Goal: Task Accomplishment & Management: Manage account settings

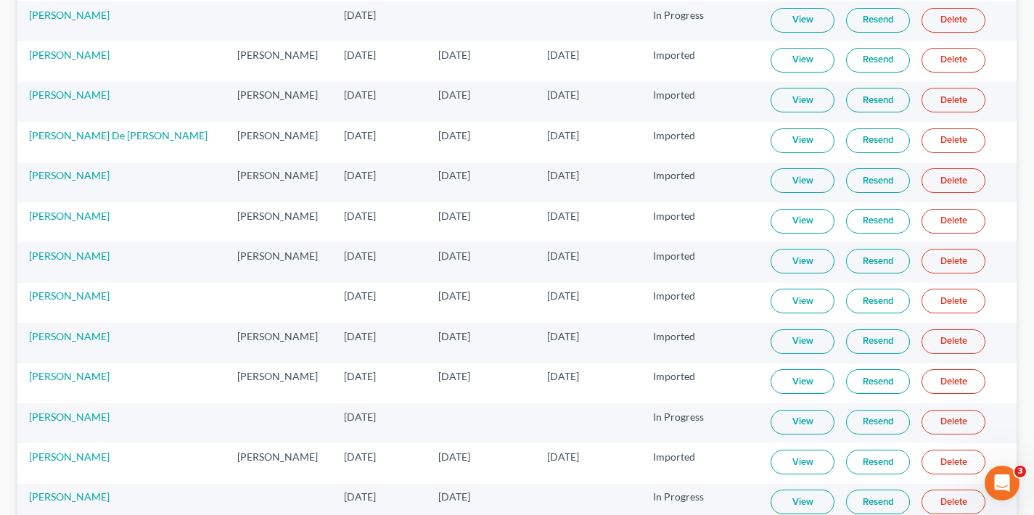
scroll to position [3366, 0]
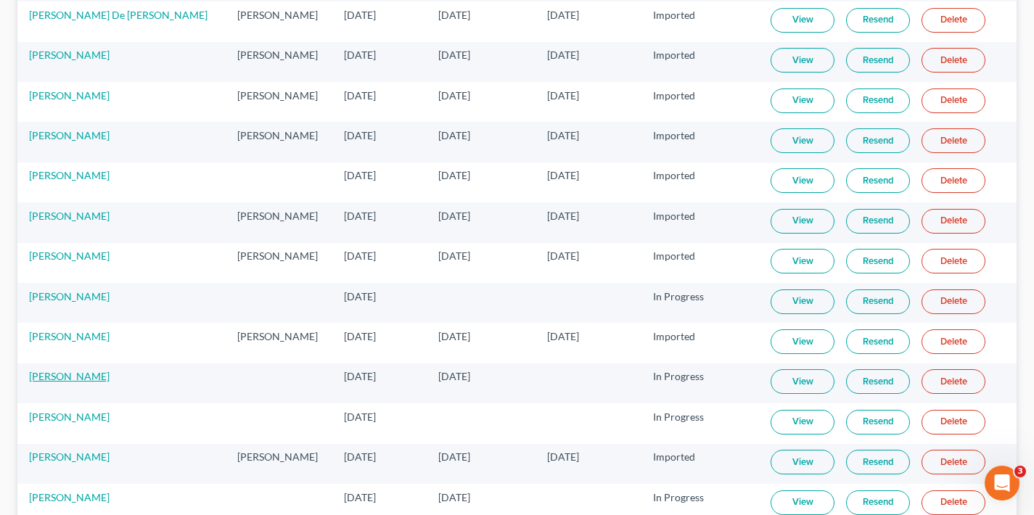
click at [78, 378] on link "[PERSON_NAME]" at bounding box center [69, 376] width 81 height 12
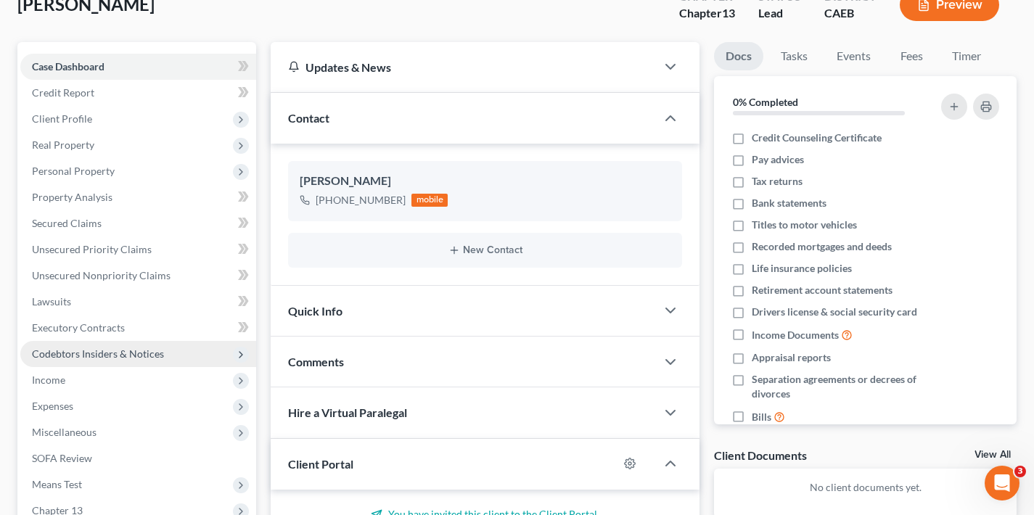
scroll to position [166, 0]
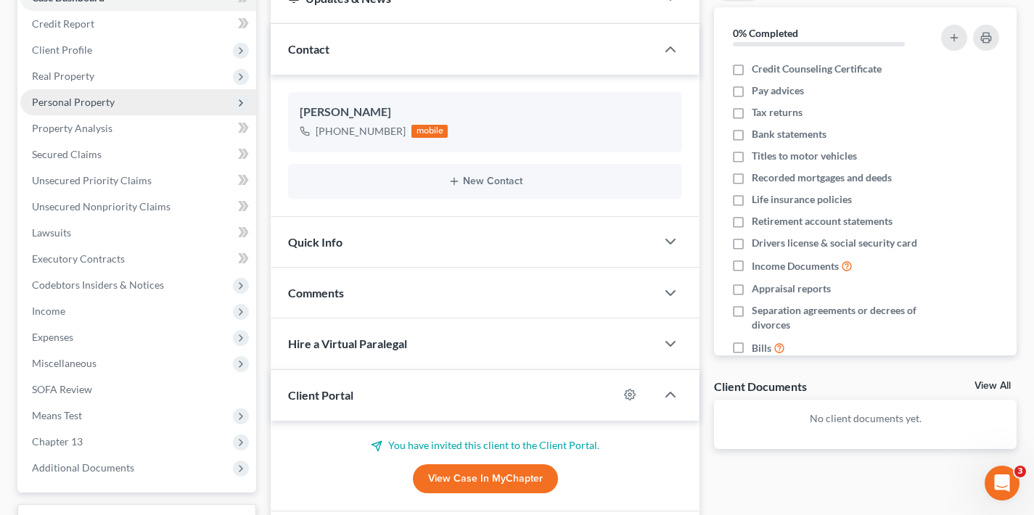
click at [75, 105] on span "Personal Property" at bounding box center [73, 102] width 83 height 12
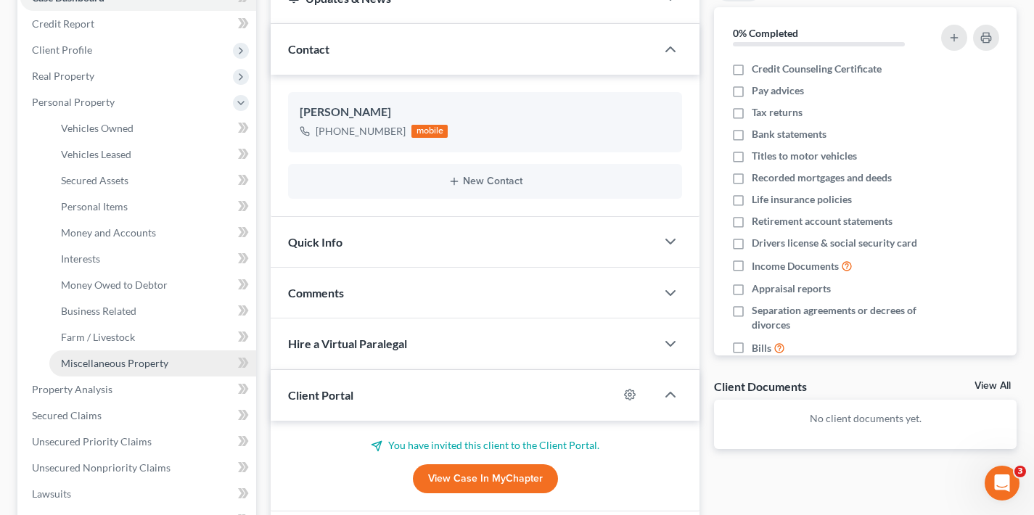
click at [129, 366] on span "Miscellaneous Property" at bounding box center [114, 363] width 107 height 12
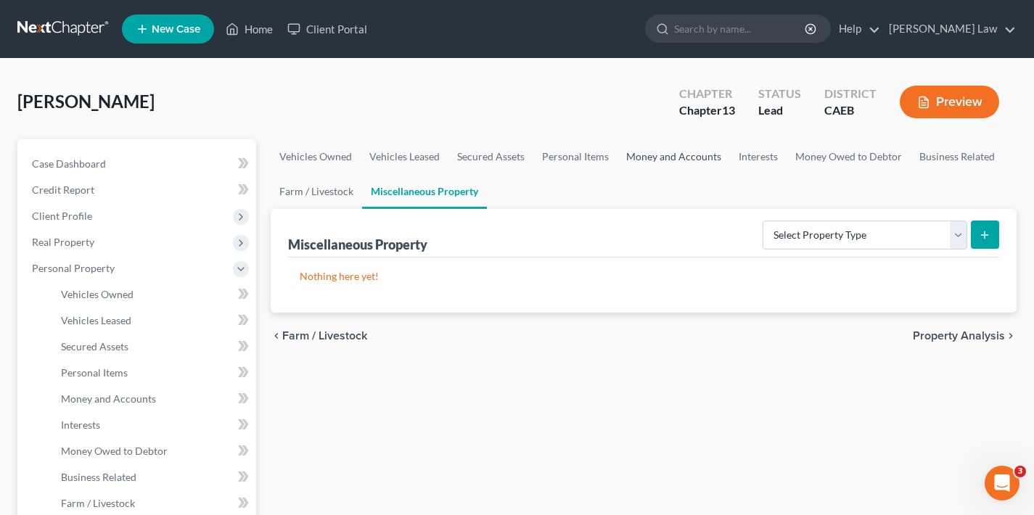
click at [660, 160] on link "Money and Accounts" at bounding box center [674, 156] width 113 height 35
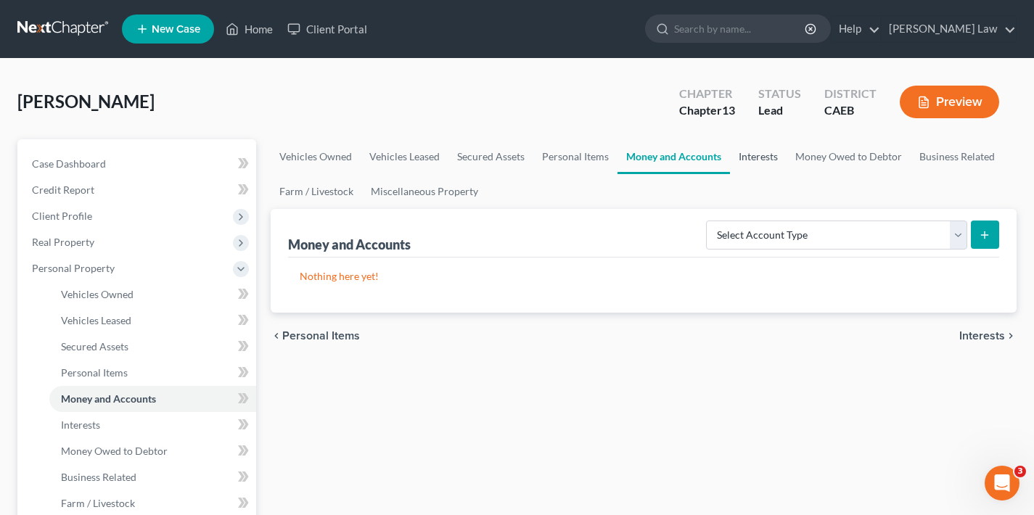
click at [764, 161] on link "Interests" at bounding box center [758, 156] width 57 height 35
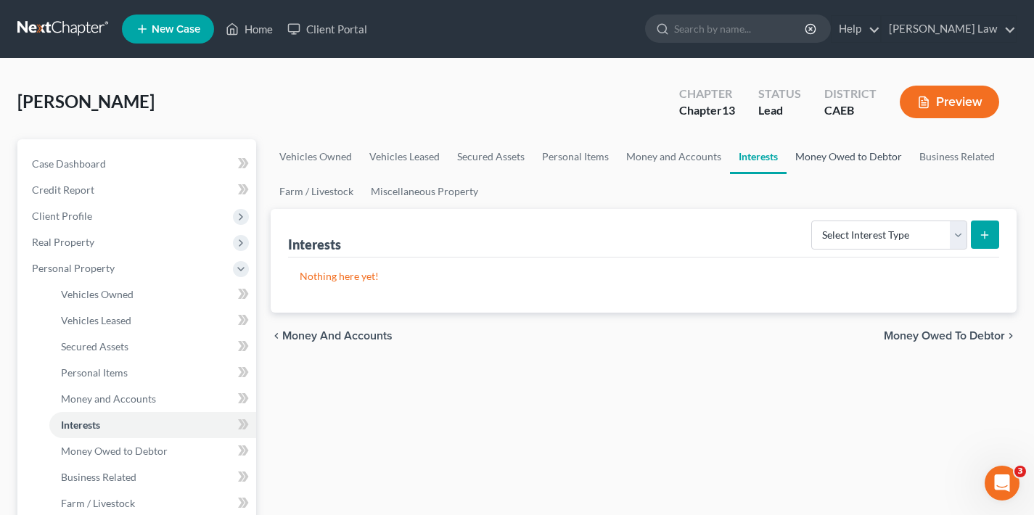
click at [834, 160] on link "Money Owed to Debtor" at bounding box center [849, 156] width 124 height 35
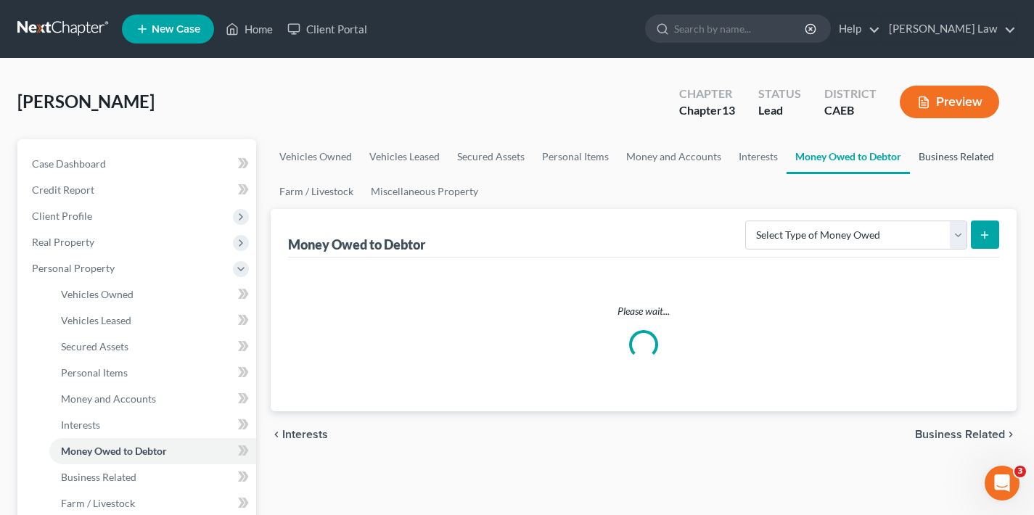
click at [940, 161] on link "Business Related" at bounding box center [956, 156] width 93 height 35
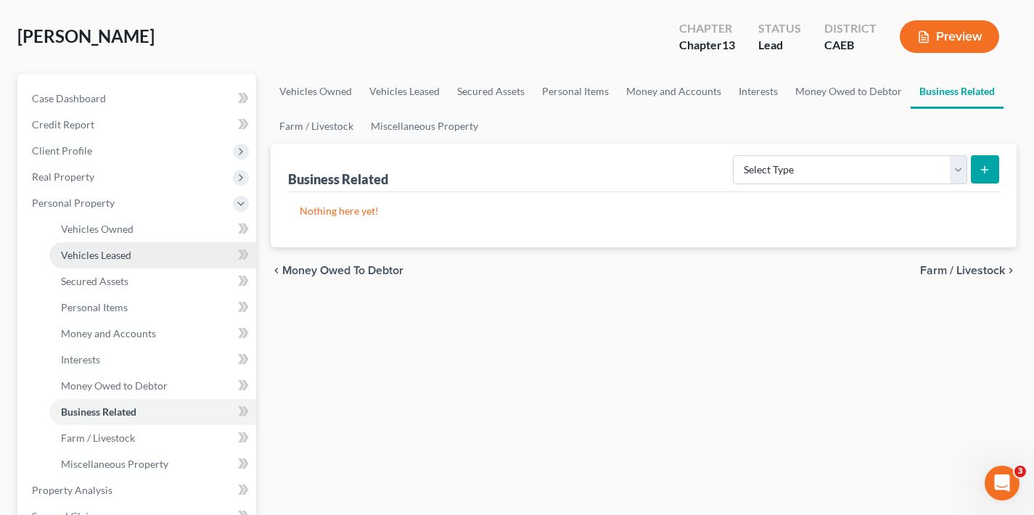
scroll to position [97, 0]
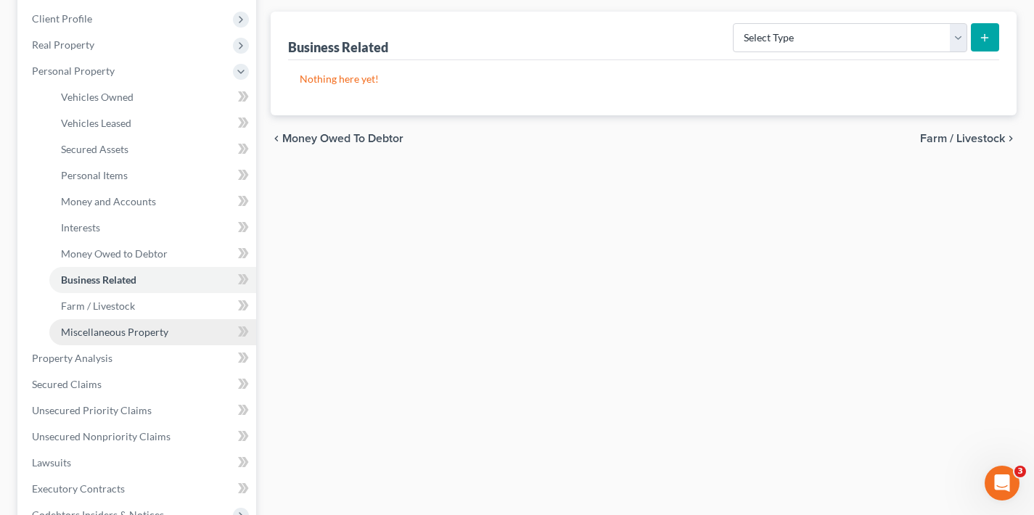
click at [166, 333] on span "Miscellaneous Property" at bounding box center [114, 332] width 107 height 12
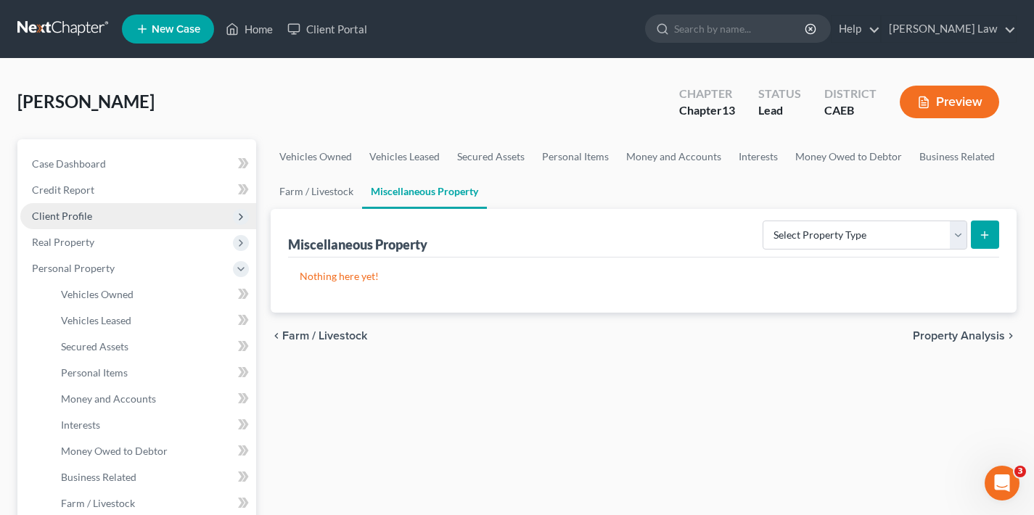
click at [88, 219] on span "Client Profile" at bounding box center [62, 216] width 60 height 12
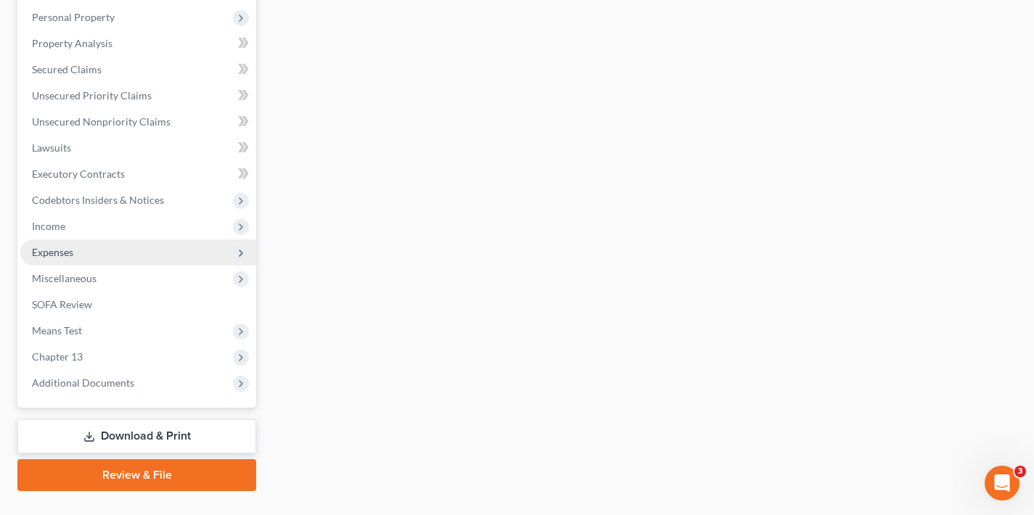
scroll to position [439, 0]
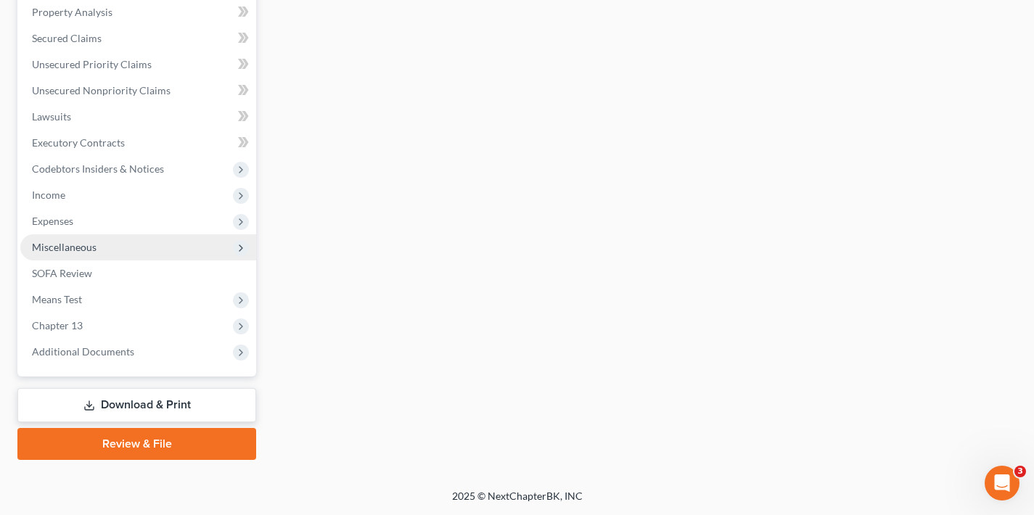
click at [133, 251] on span "Miscellaneous" at bounding box center [138, 247] width 236 height 26
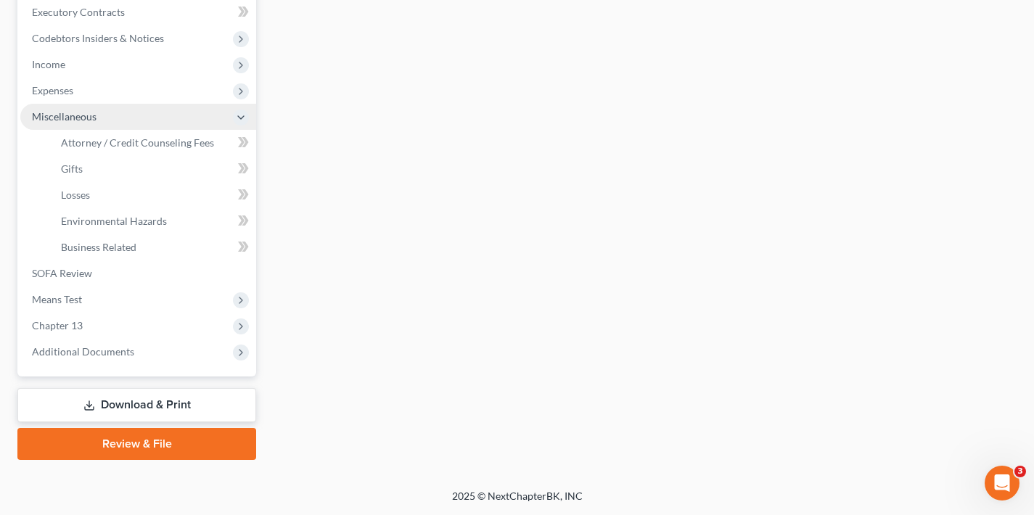
scroll to position [413, 0]
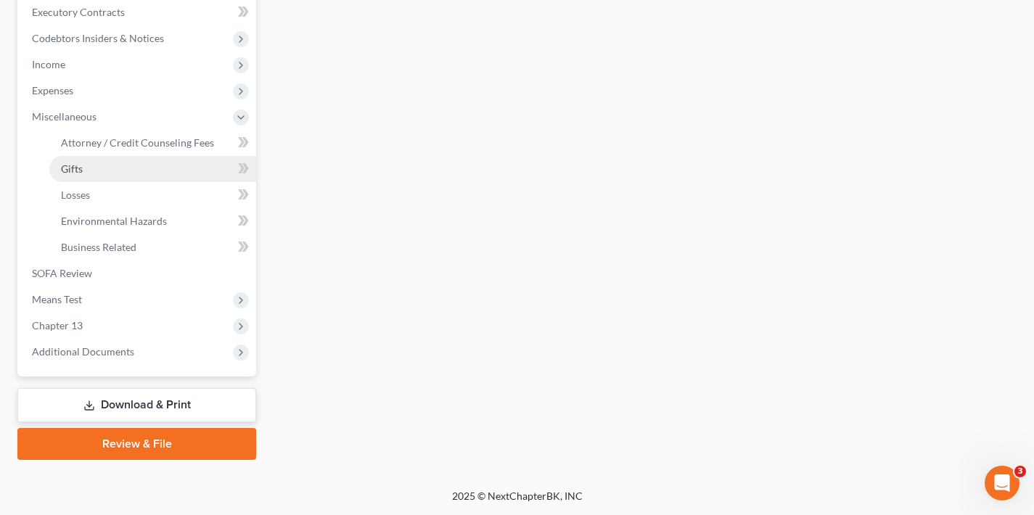
click at [131, 168] on link "Gifts" at bounding box center [152, 169] width 207 height 26
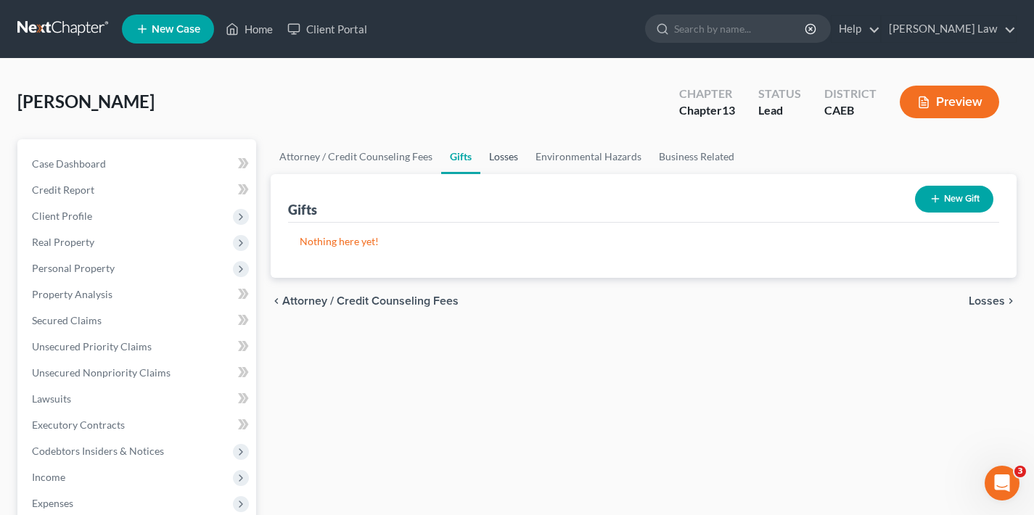
click at [512, 159] on link "Losses" at bounding box center [504, 156] width 46 height 35
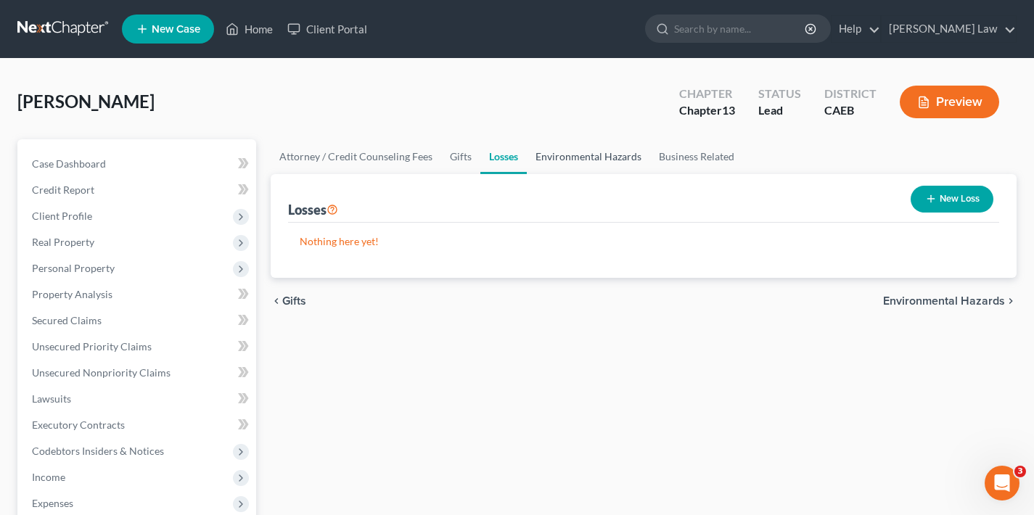
click at [566, 158] on link "Environmental Hazards" at bounding box center [588, 156] width 123 height 35
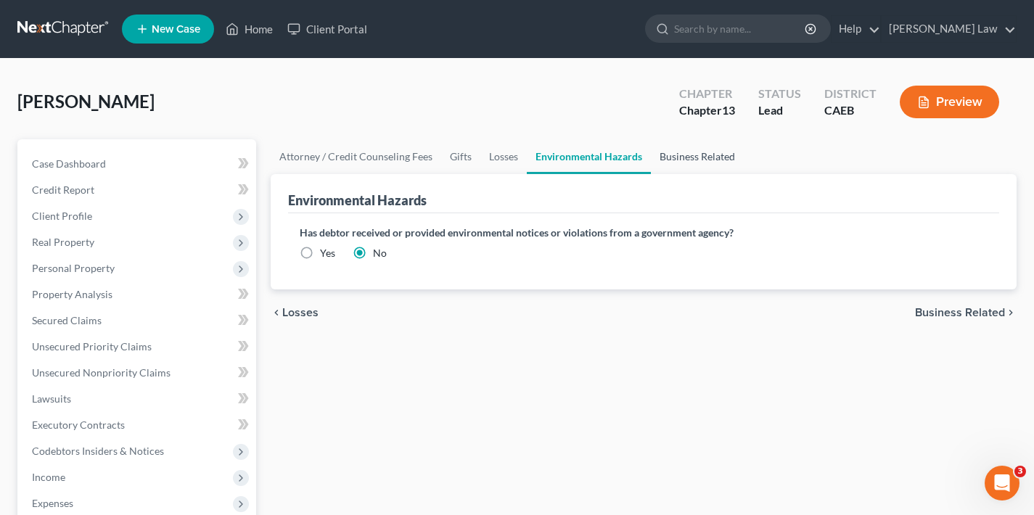
click at [661, 156] on link "Business Related" at bounding box center [697, 156] width 93 height 35
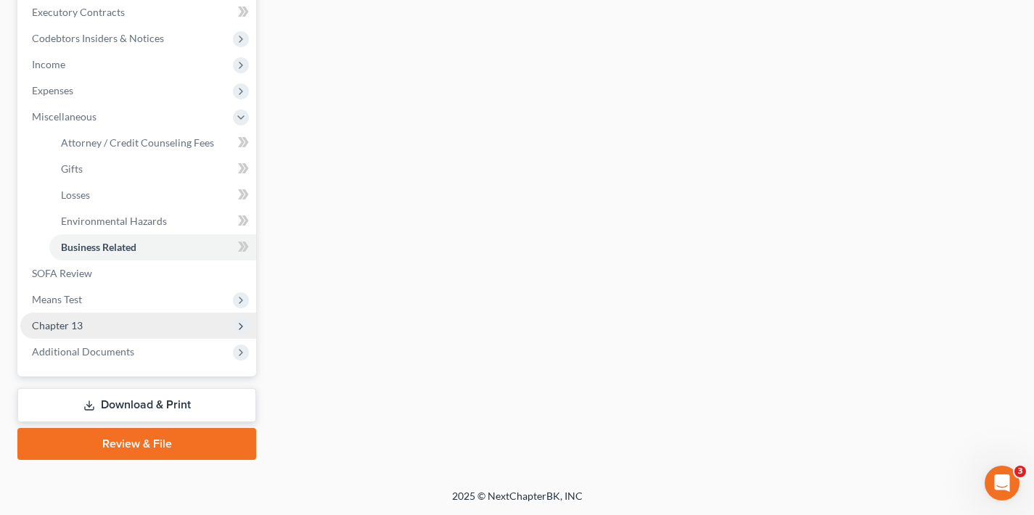
scroll to position [198, 0]
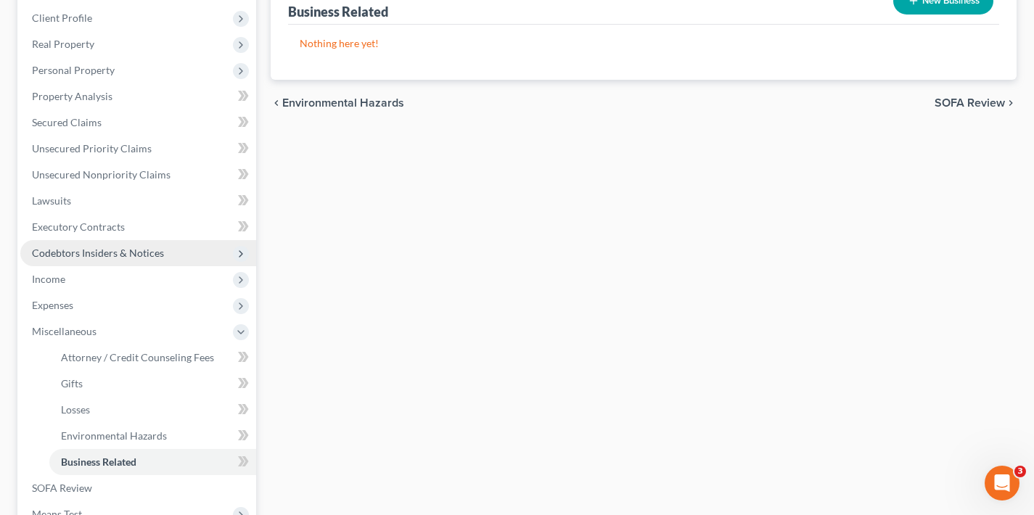
click at [136, 258] on span "Codebtors Insiders & Notices" at bounding box center [98, 253] width 132 height 12
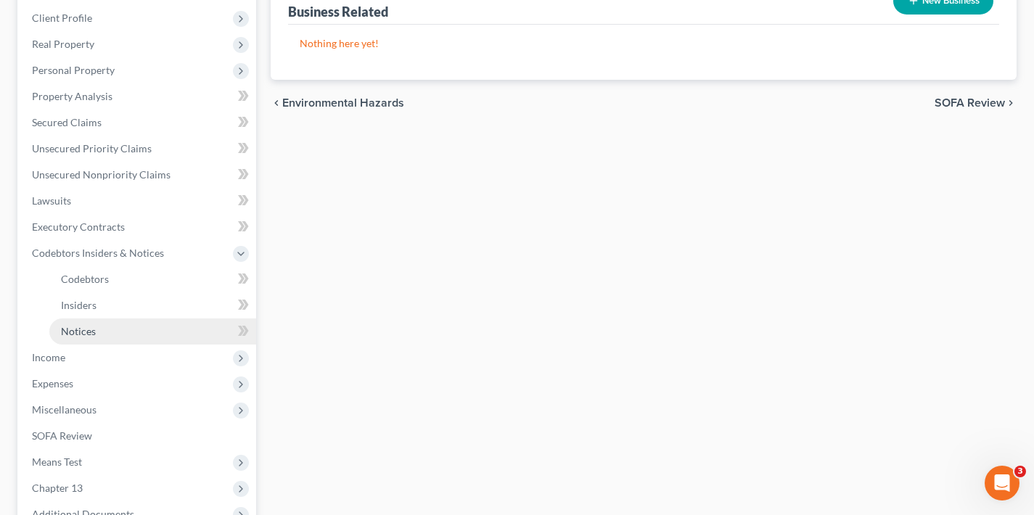
click at [116, 340] on link "Notices" at bounding box center [152, 332] width 207 height 26
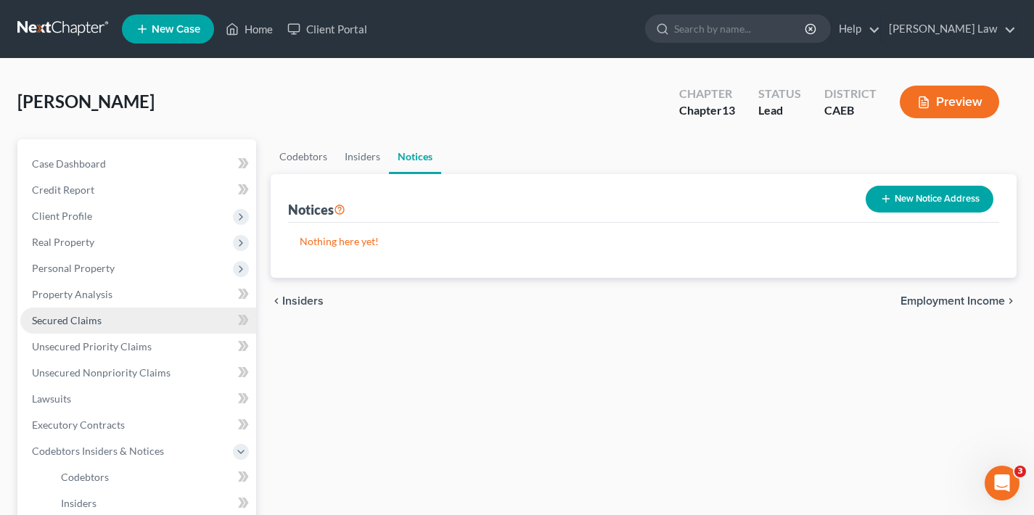
scroll to position [80, 0]
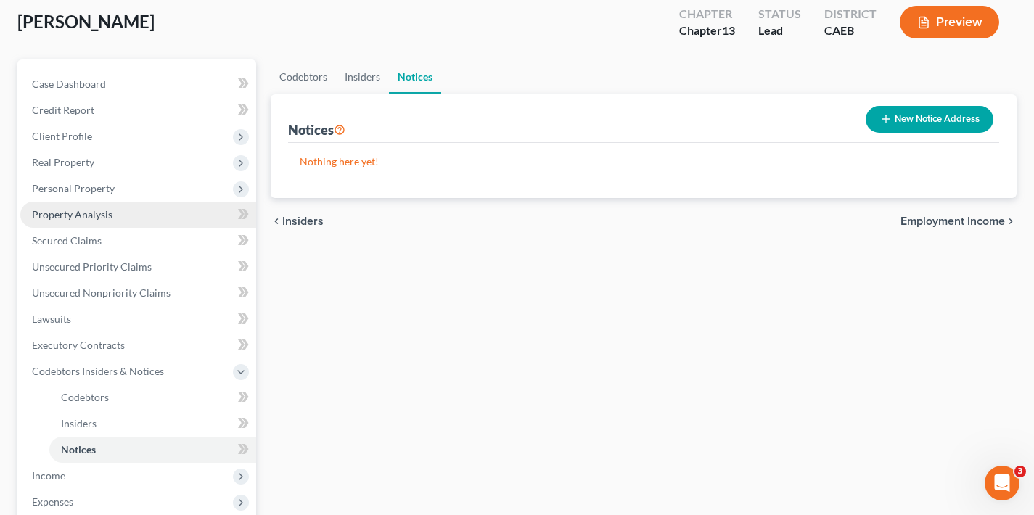
click at [107, 213] on span "Property Analysis" at bounding box center [72, 214] width 81 height 12
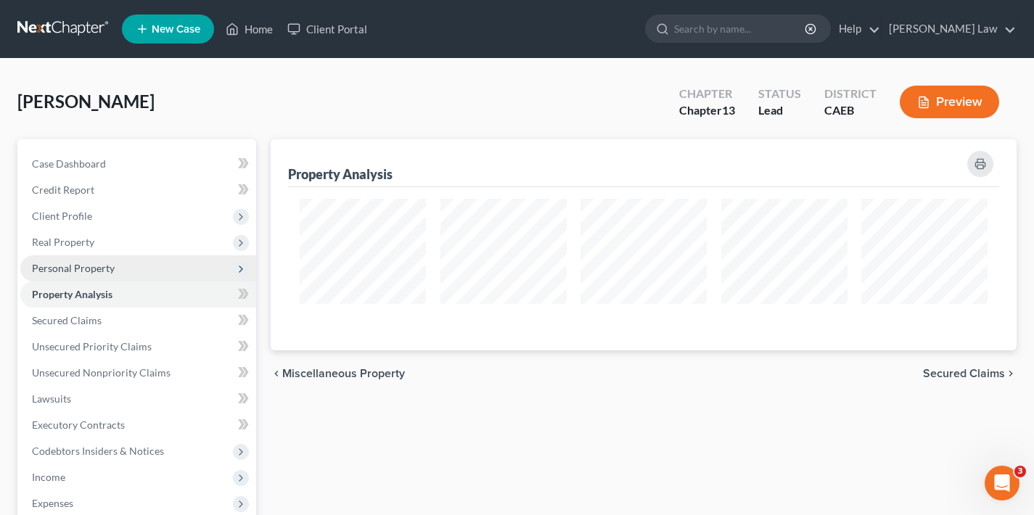
click at [107, 263] on span "Personal Property" at bounding box center [73, 268] width 83 height 12
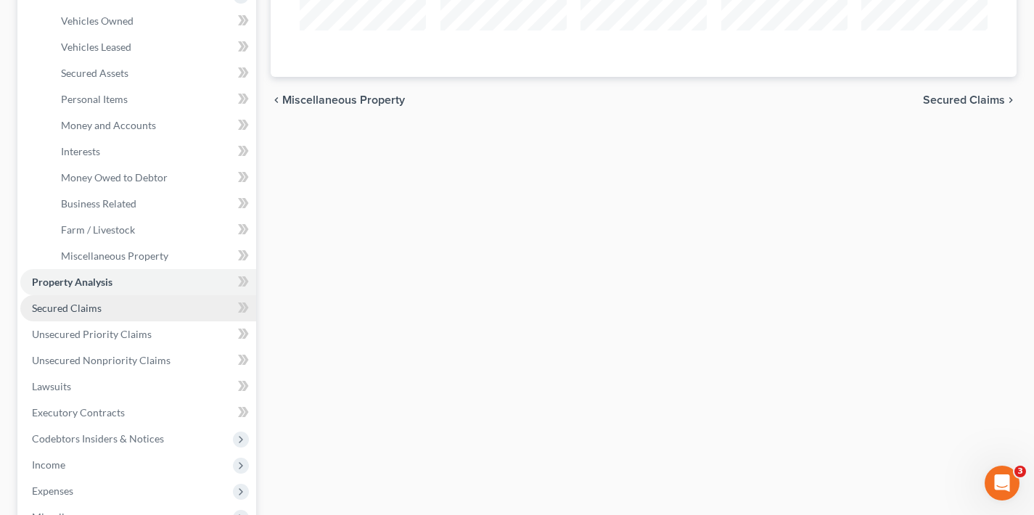
scroll to position [277, 0]
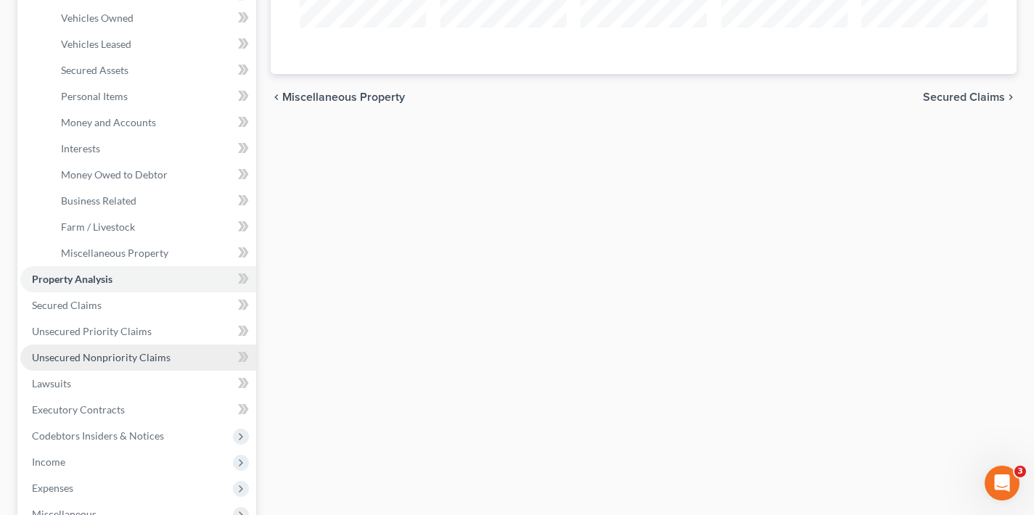
click at [99, 359] on span "Unsecured Nonpriority Claims" at bounding box center [101, 357] width 139 height 12
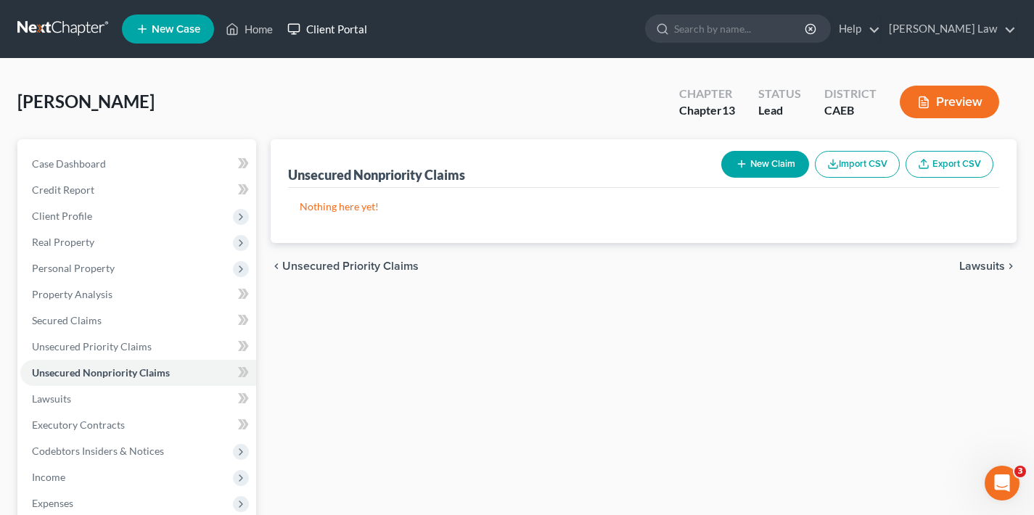
click at [348, 29] on link "Client Portal" at bounding box center [327, 29] width 94 height 26
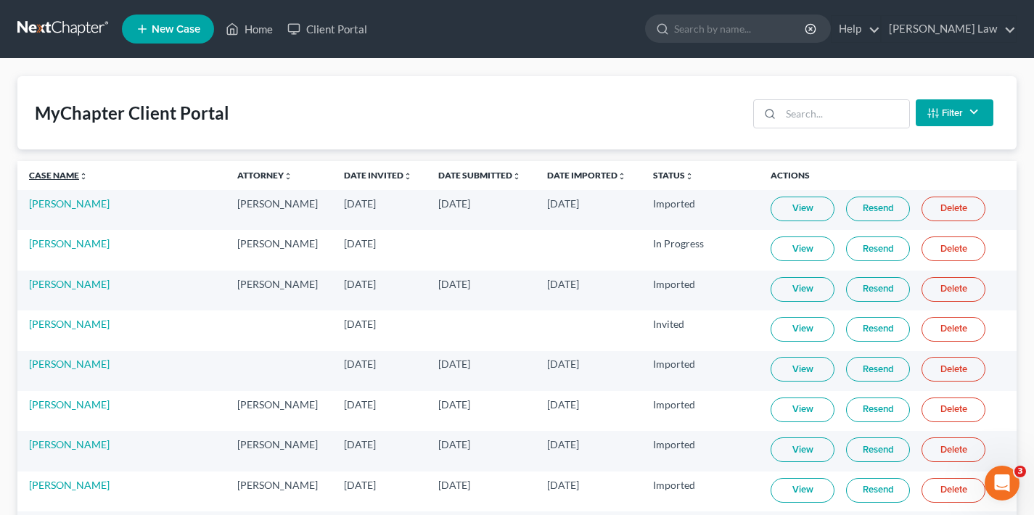
click at [69, 178] on link "Case Name unfold_more expand_more expand_less" at bounding box center [58, 175] width 59 height 11
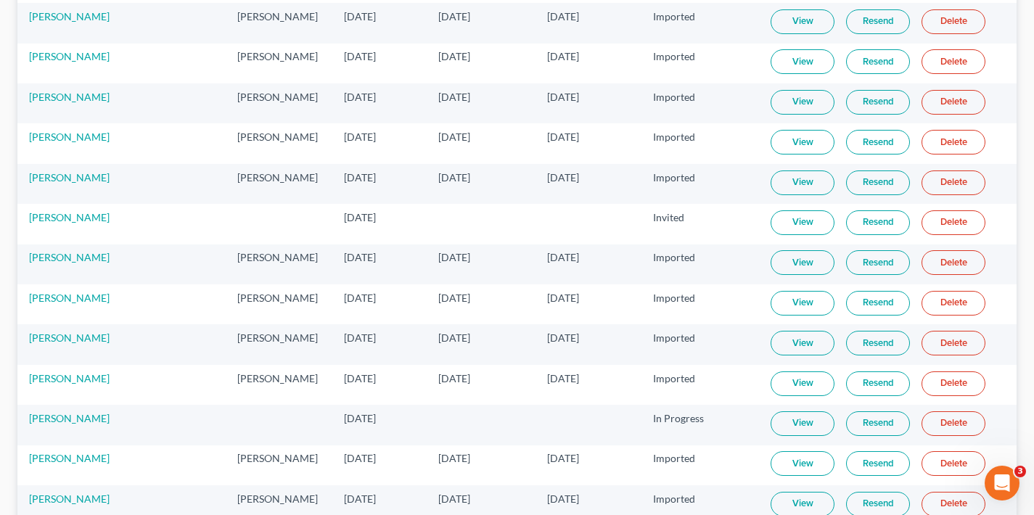
scroll to position [3487, 0]
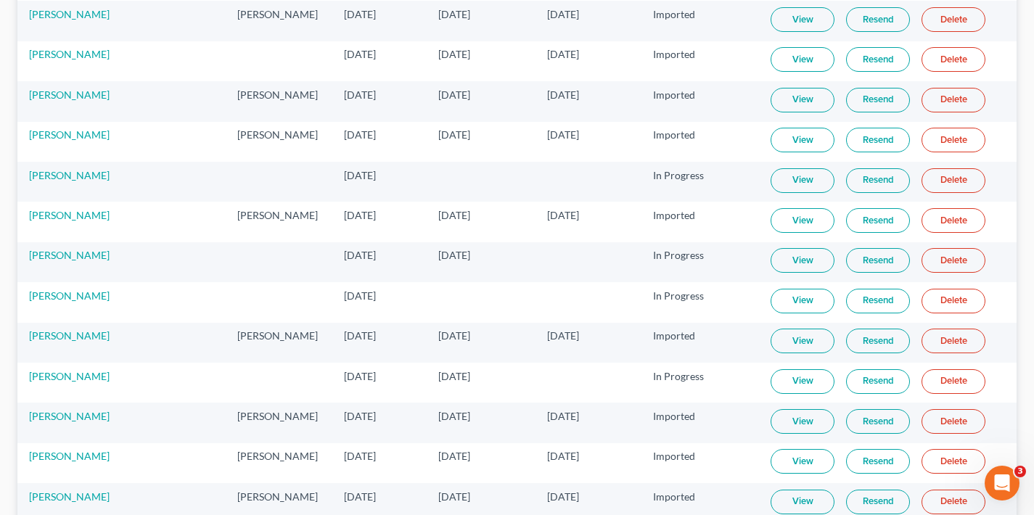
click at [785, 263] on link "View" at bounding box center [803, 260] width 64 height 25
click at [78, 217] on link "[PERSON_NAME]" at bounding box center [69, 215] width 81 height 12
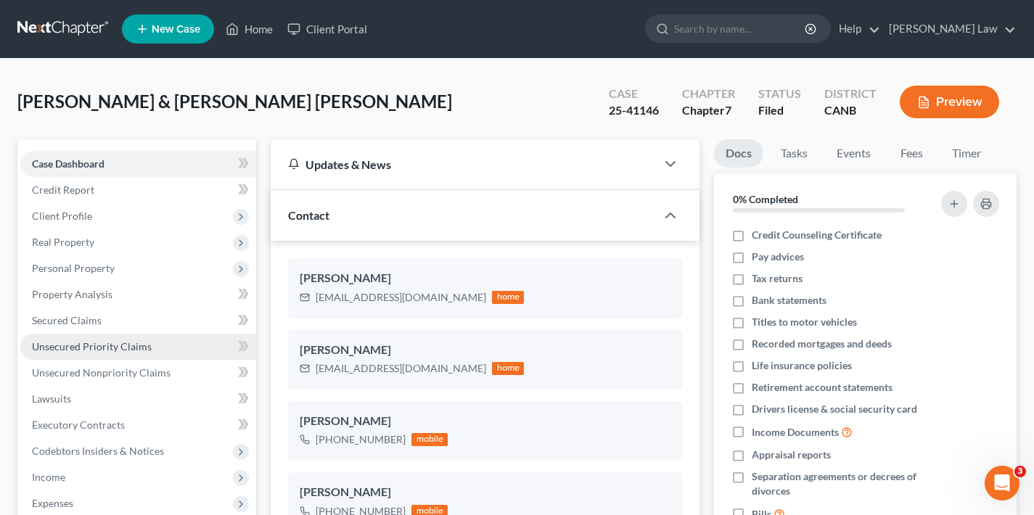
scroll to position [3, 0]
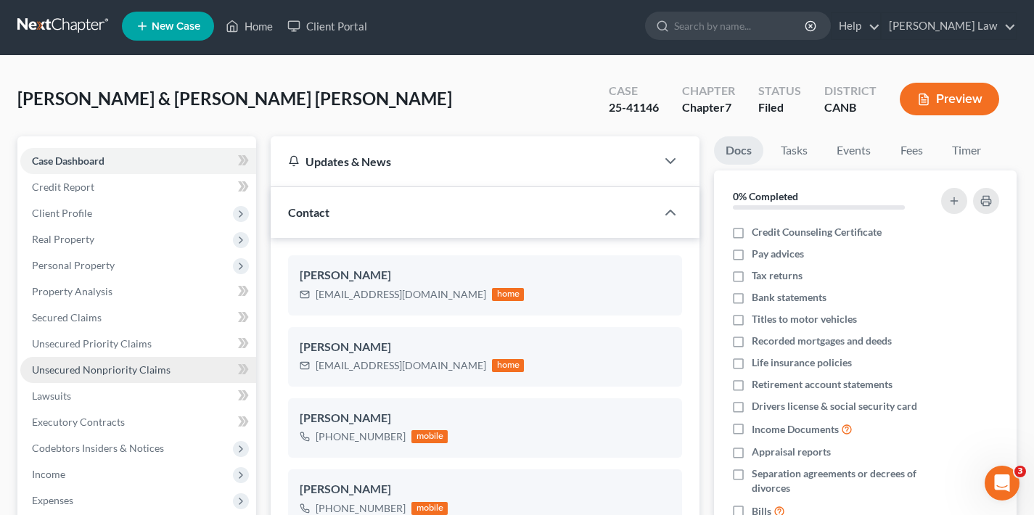
click at [118, 372] on span "Unsecured Nonpriority Claims" at bounding box center [101, 370] width 139 height 12
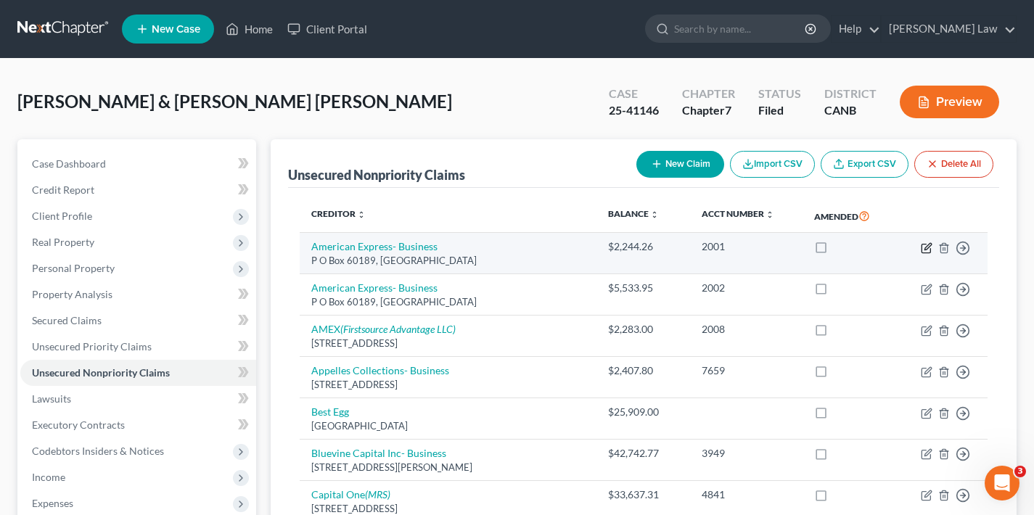
click at [926, 247] on icon "button" at bounding box center [928, 246] width 7 height 7
select select "4"
select select "2"
select select "0"
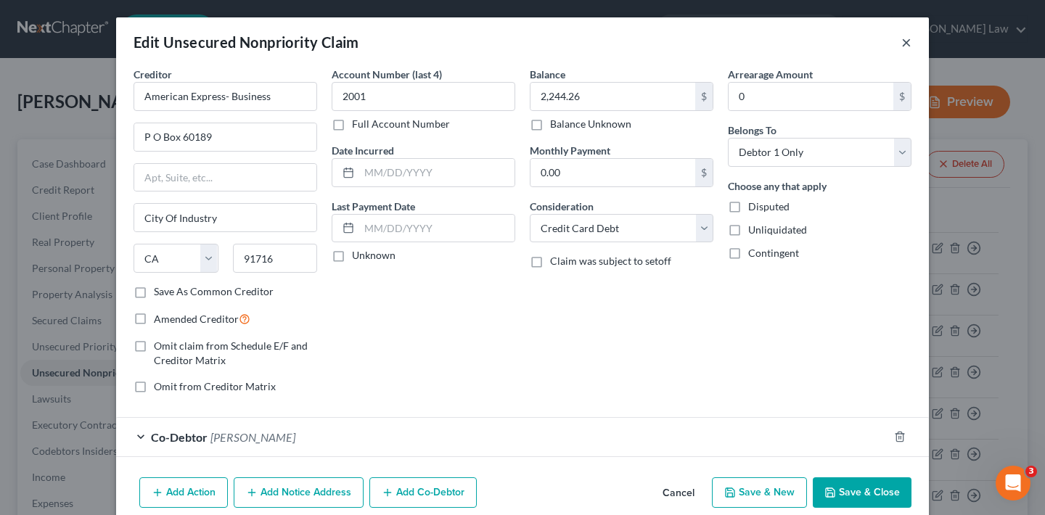
click at [902, 41] on button "×" at bounding box center [907, 41] width 10 height 17
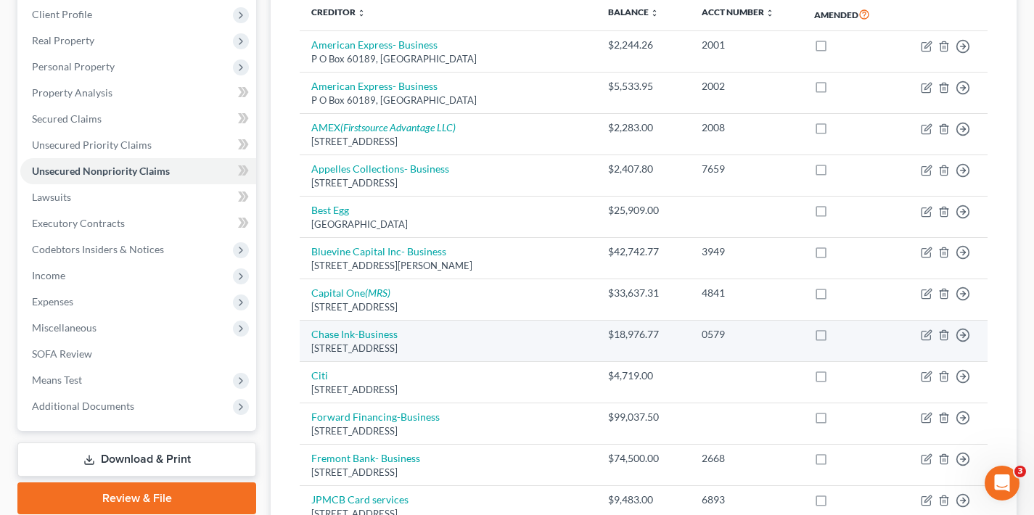
scroll to position [164, 0]
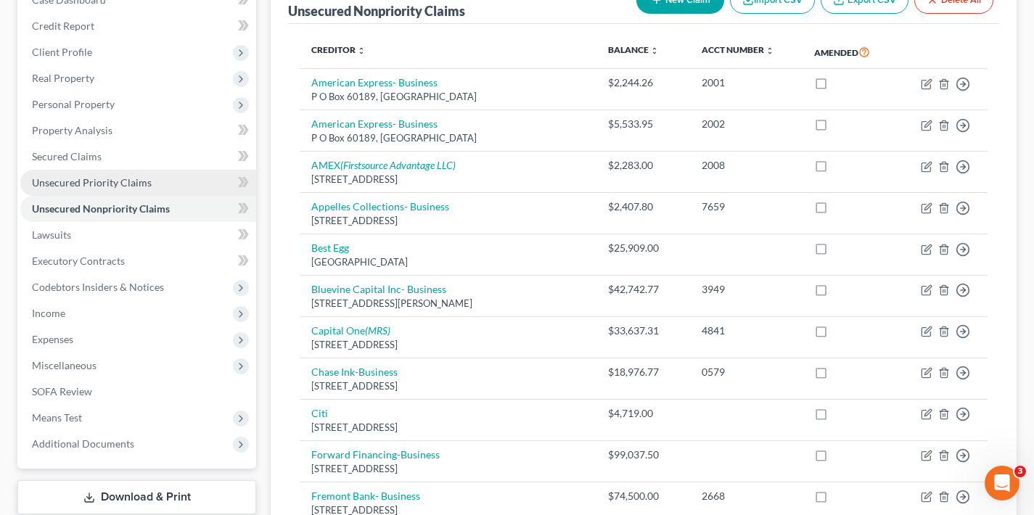
click at [93, 185] on span "Unsecured Priority Claims" at bounding box center [92, 182] width 120 height 12
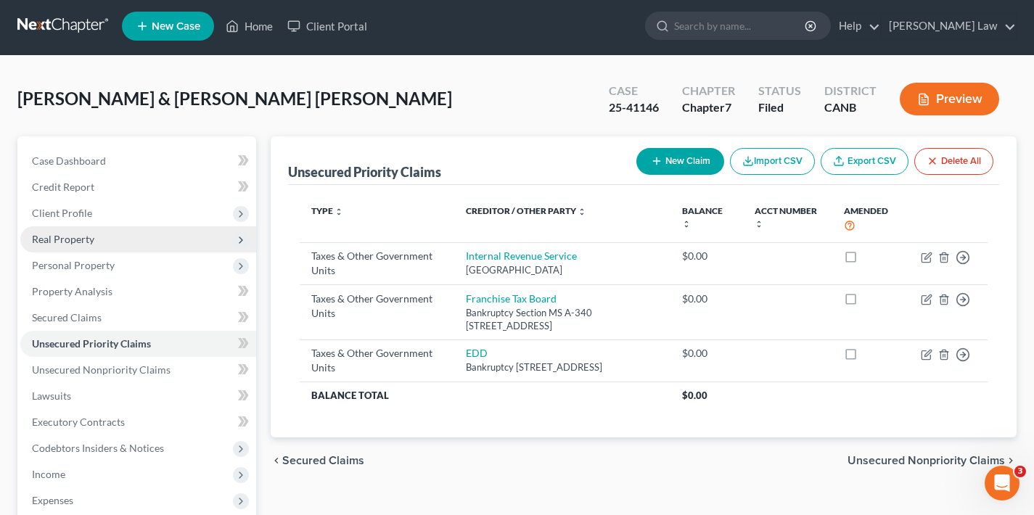
scroll to position [16, 0]
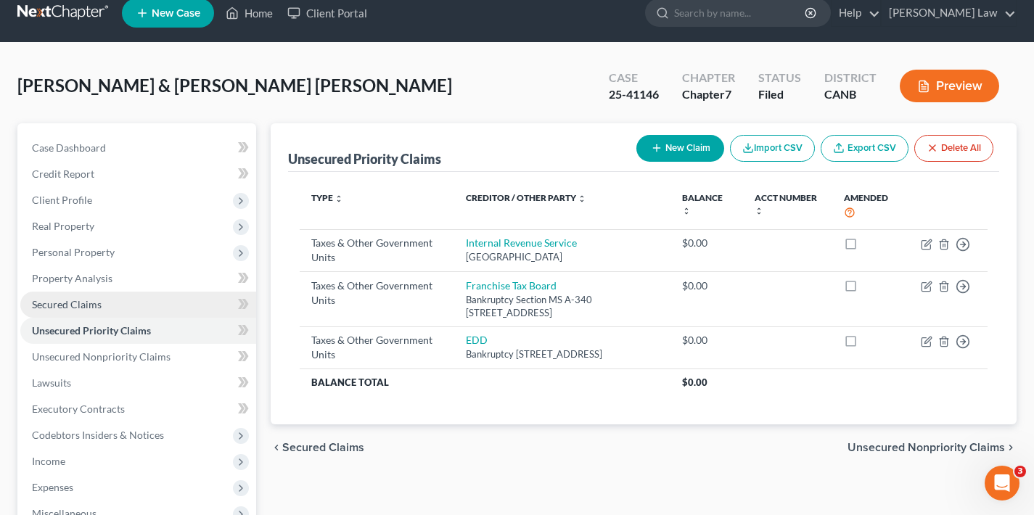
click at [77, 303] on span "Secured Claims" at bounding box center [67, 304] width 70 height 12
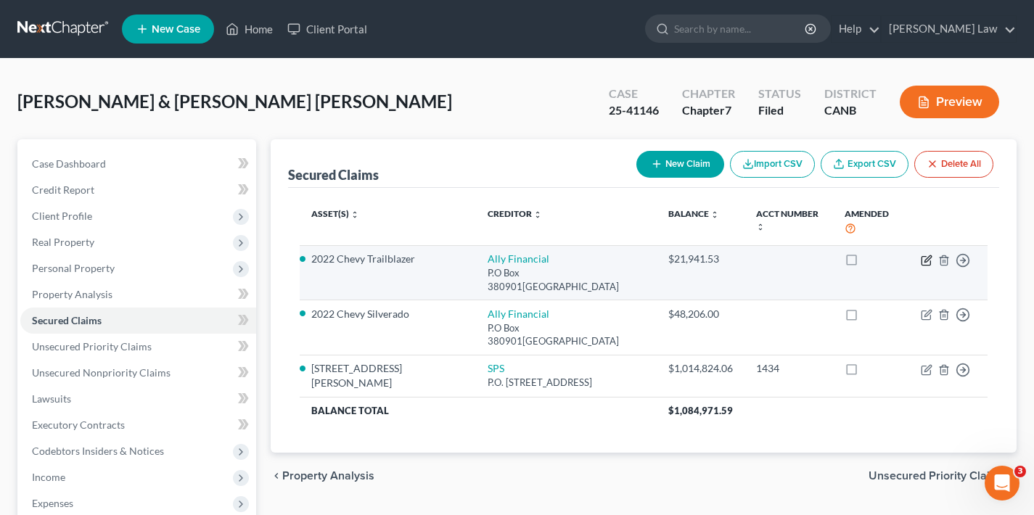
click at [928, 256] on icon "button" at bounding box center [928, 259] width 7 height 7
select select "24"
select select "0"
select select "4"
select select "0"
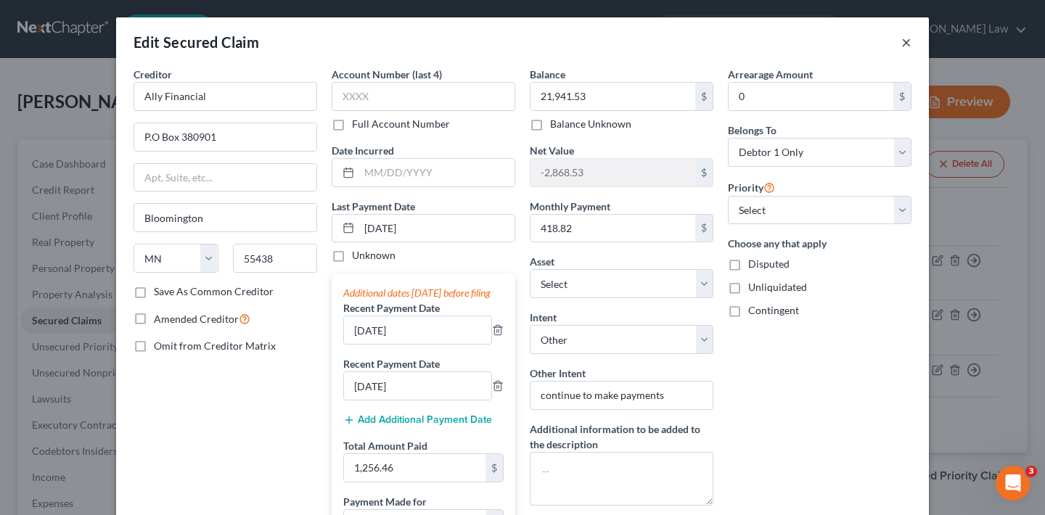
click at [902, 44] on button "×" at bounding box center [907, 41] width 10 height 17
click at [902, 44] on div "Edit Secured Claim × Creditor * Ally Financial P.O Box 380901 [GEOGRAPHIC_DATA]…" at bounding box center [522, 257] width 1045 height 515
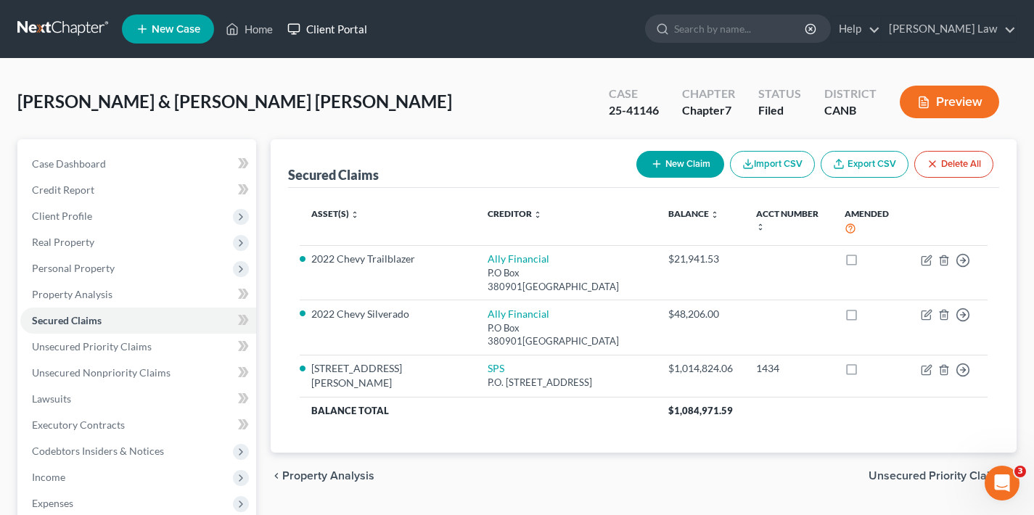
click at [341, 27] on link "Client Portal" at bounding box center [327, 29] width 94 height 26
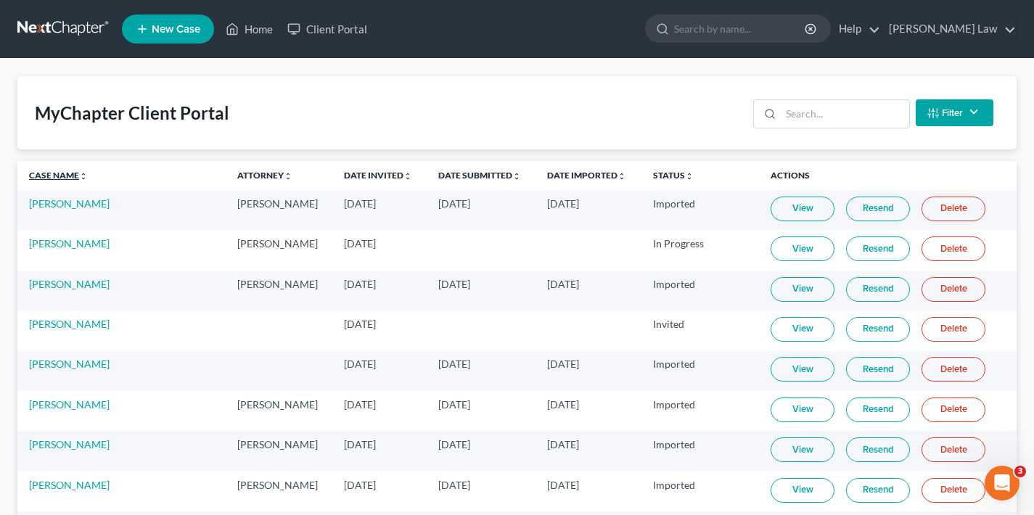
click at [66, 177] on link "Case Name unfold_more expand_more expand_less" at bounding box center [58, 175] width 59 height 11
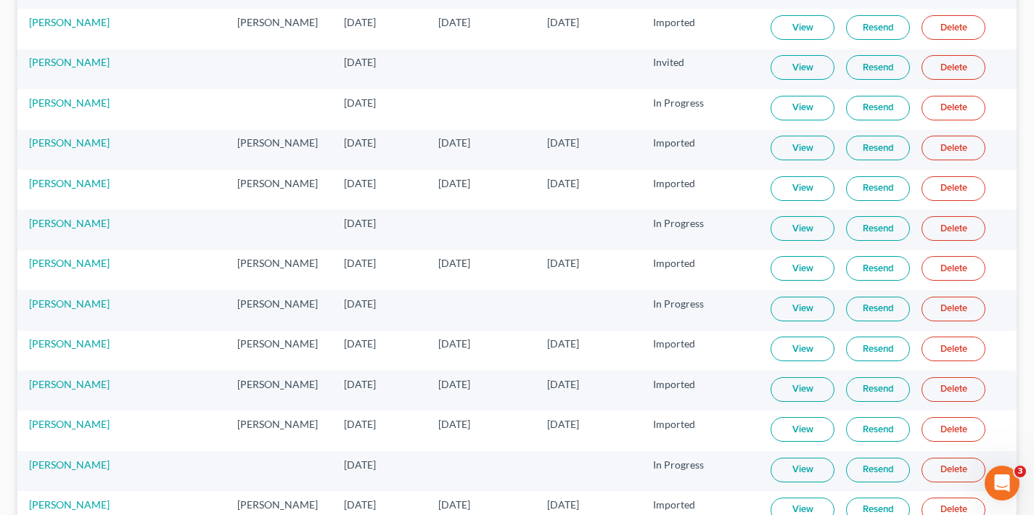
scroll to position [1991, 0]
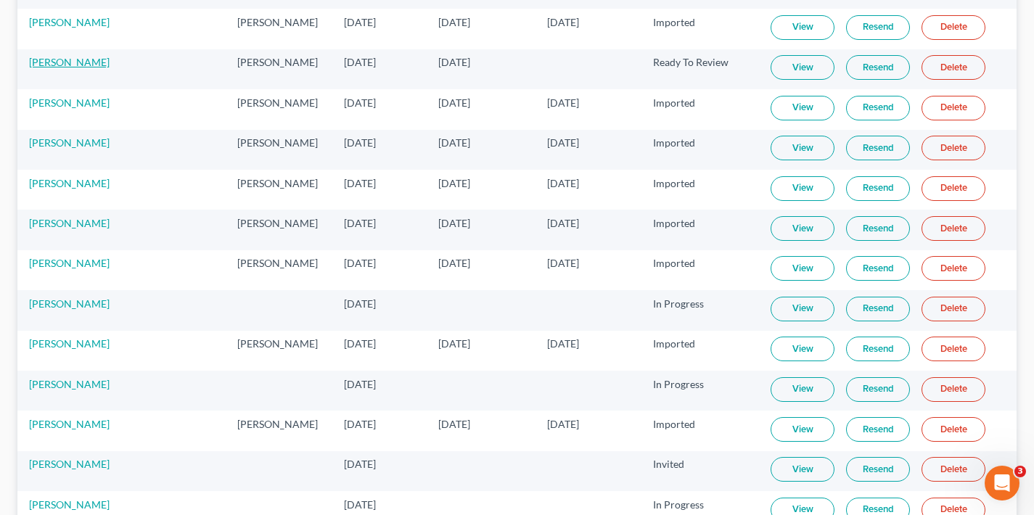
click at [78, 62] on link "[PERSON_NAME]" at bounding box center [69, 62] width 81 height 12
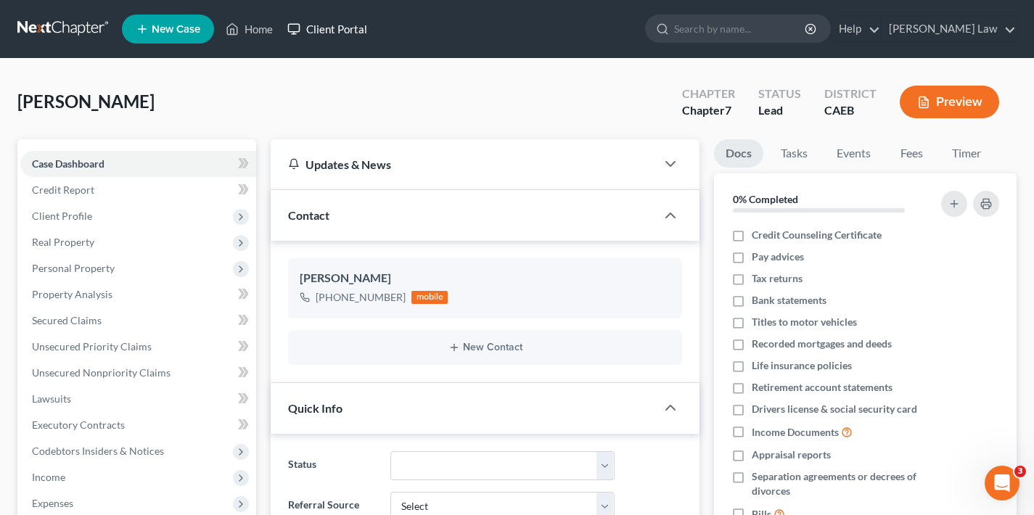
click at [346, 28] on link "Client Portal" at bounding box center [327, 29] width 94 height 26
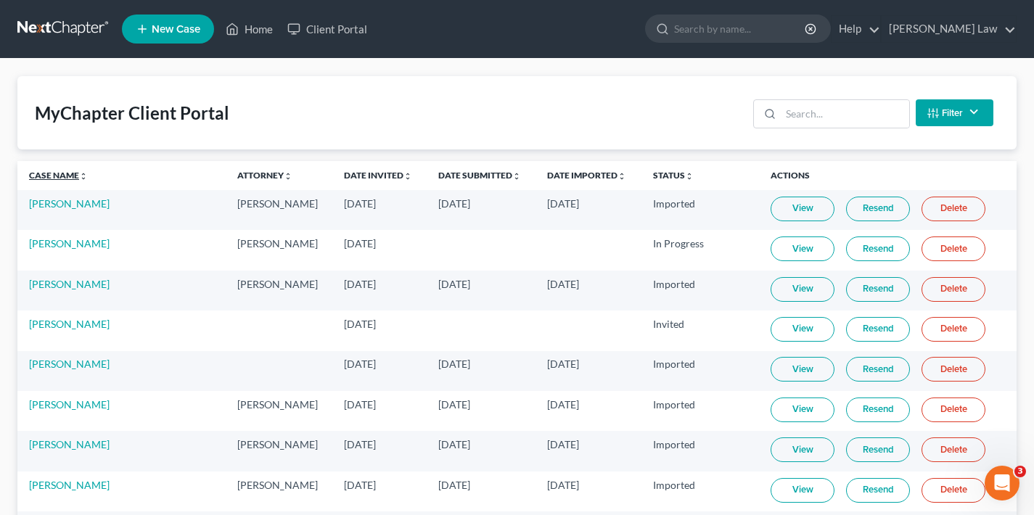
click at [61, 176] on link "Case Name unfold_more expand_more expand_less" at bounding box center [58, 175] width 59 height 11
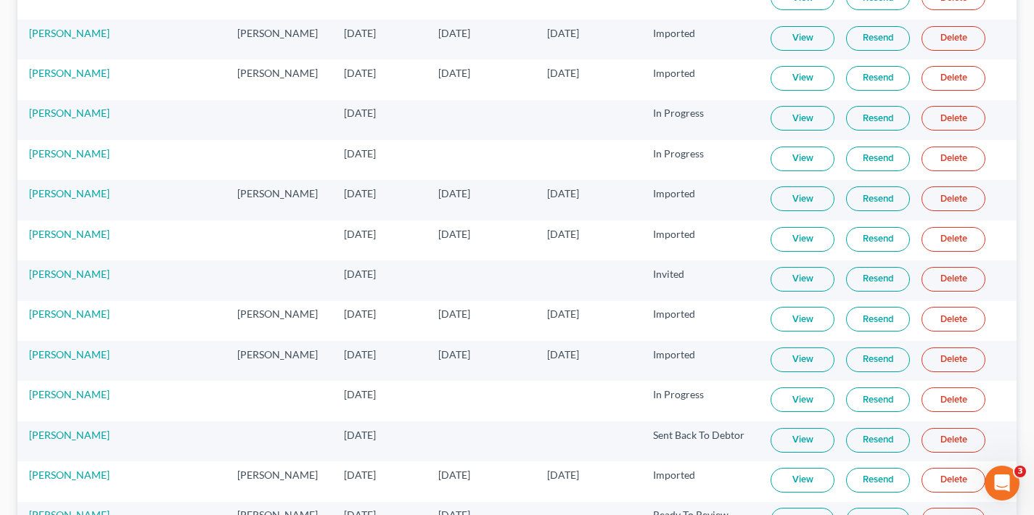
scroll to position [1760, 0]
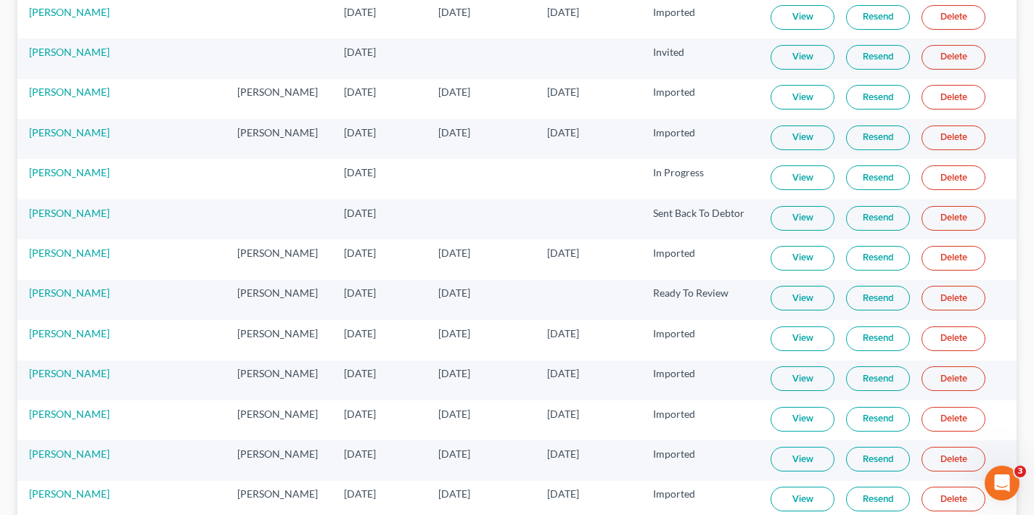
click at [796, 296] on link "View" at bounding box center [803, 298] width 64 height 25
